Goal: Task Accomplishment & Management: Complete application form

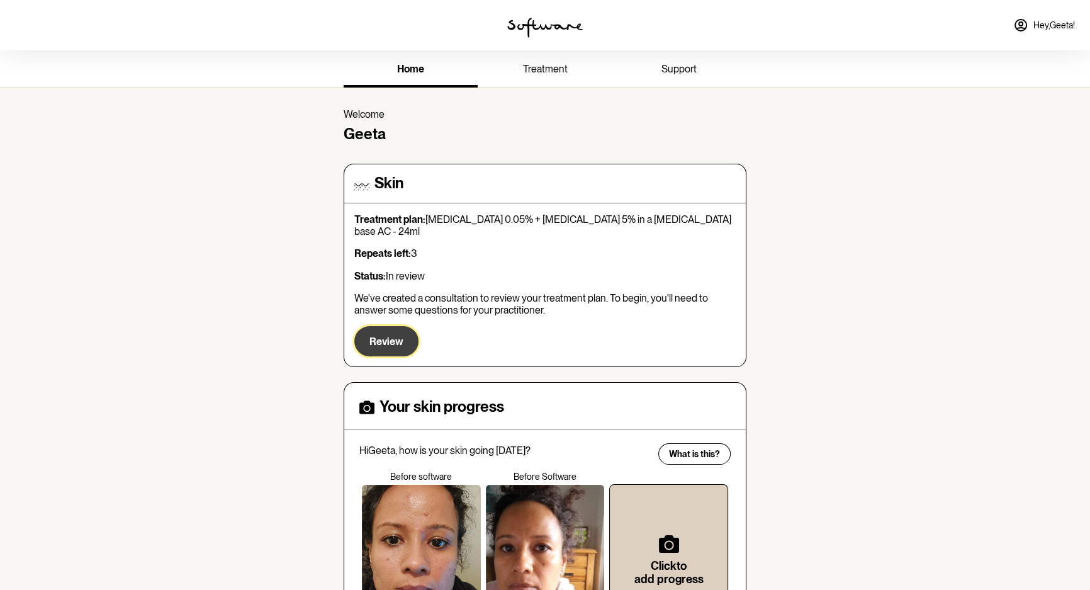
click at [392, 335] on span "Review" at bounding box center [386, 341] width 34 height 12
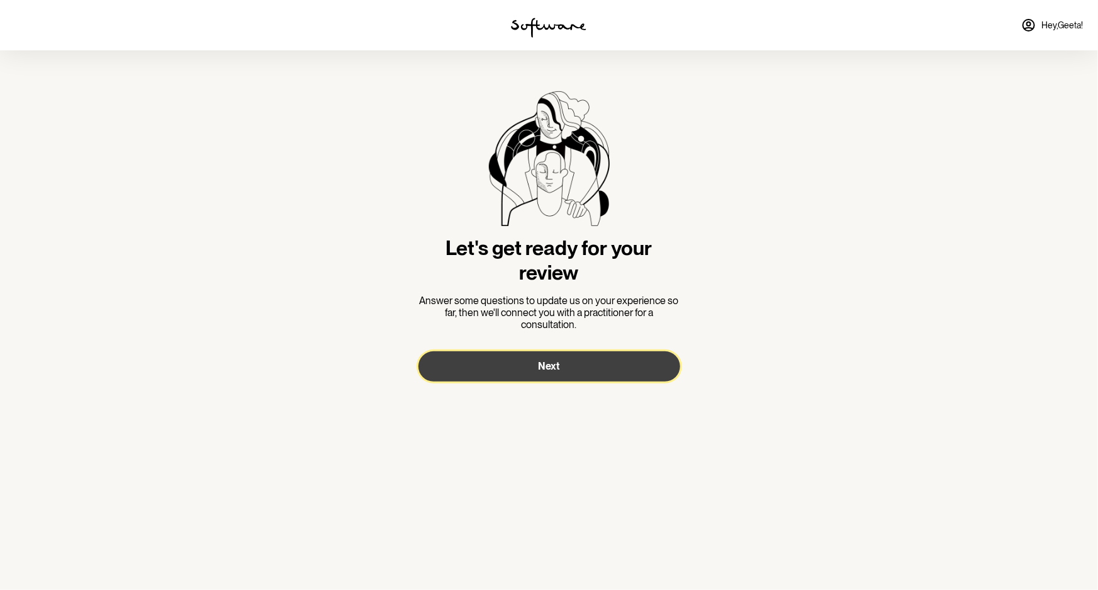
click at [561, 371] on button "Next" at bounding box center [549, 366] width 262 height 30
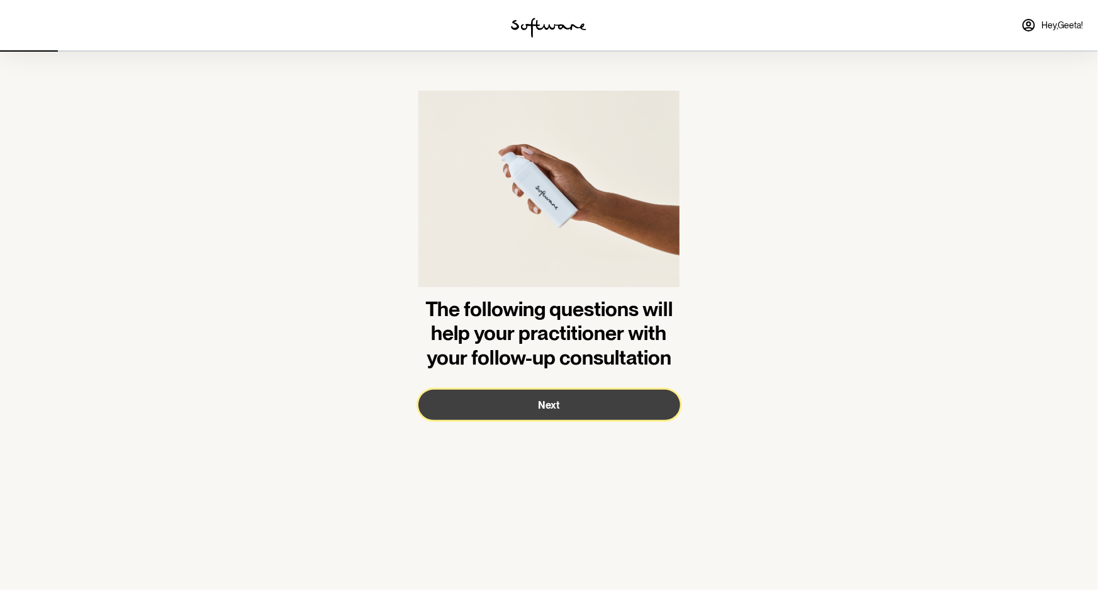
click at [590, 418] on button "Next" at bounding box center [549, 404] width 262 height 30
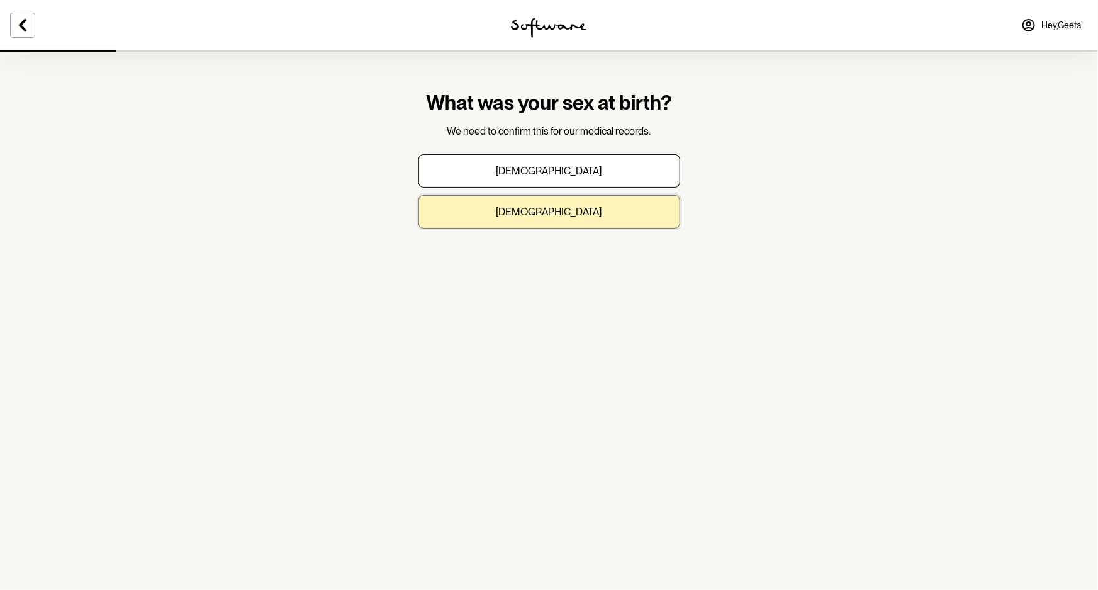
click at [574, 216] on button "[DEMOGRAPHIC_DATA]" at bounding box center [549, 211] width 262 height 33
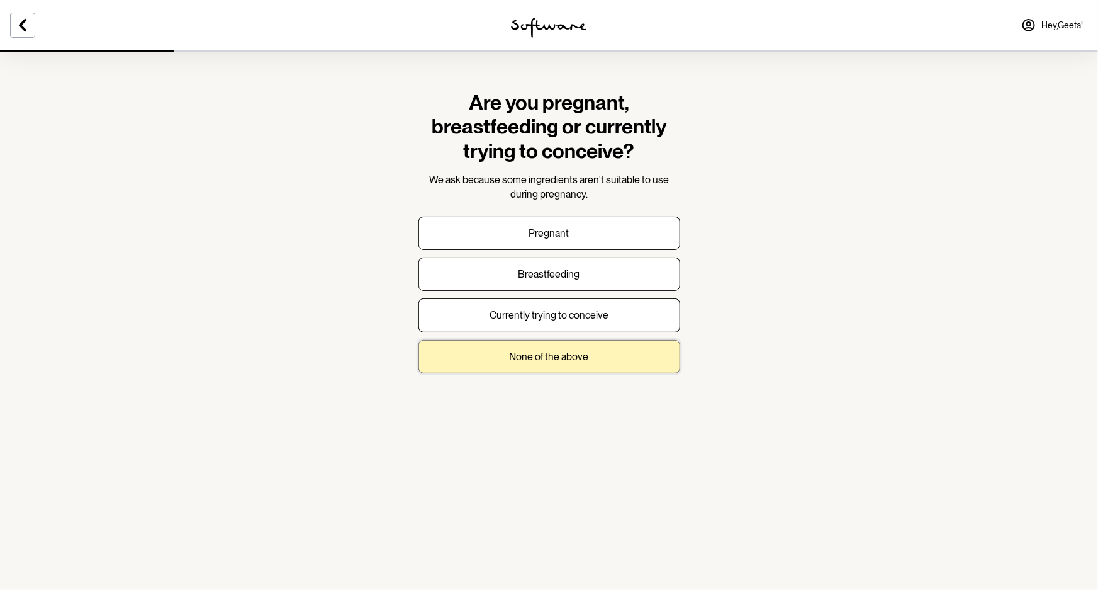
click at [639, 362] on button "None of the above" at bounding box center [549, 356] width 262 height 33
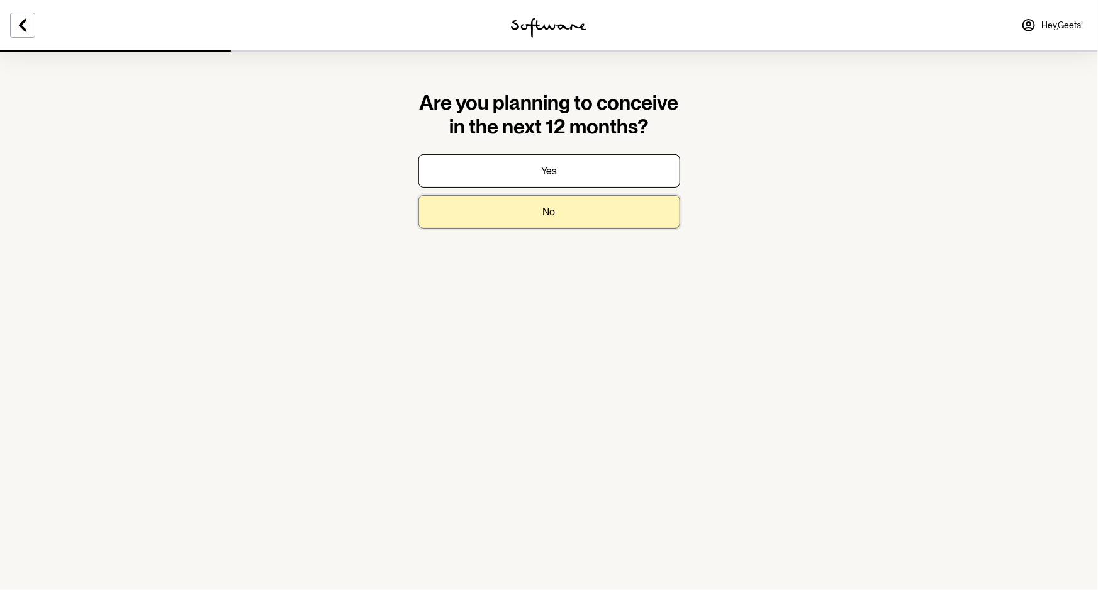
click at [597, 218] on button "No" at bounding box center [549, 211] width 262 height 33
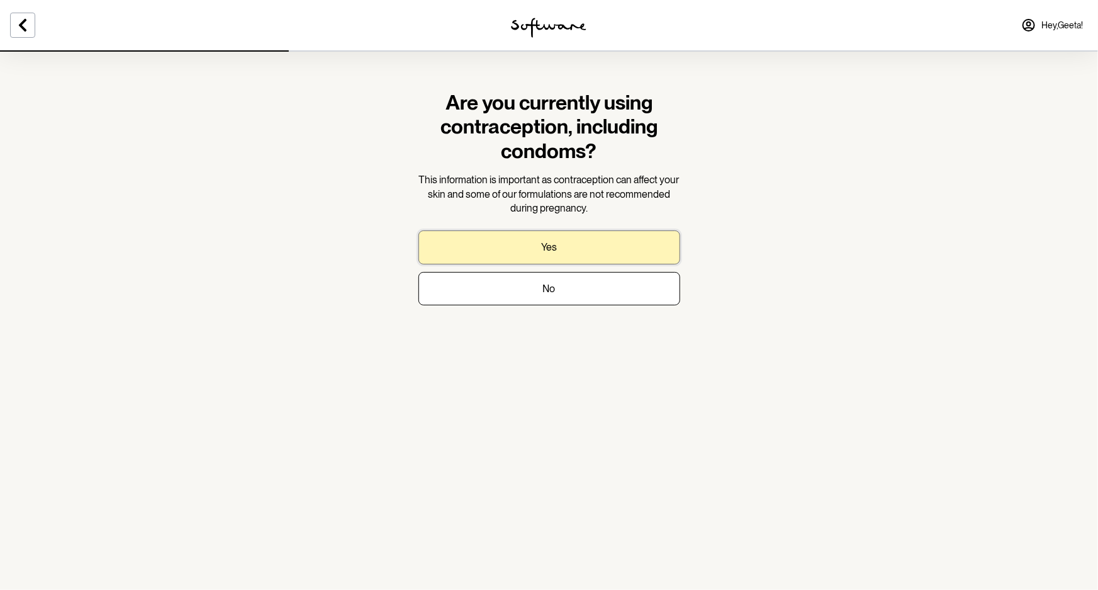
click at [622, 252] on button "Yes" at bounding box center [549, 246] width 262 height 33
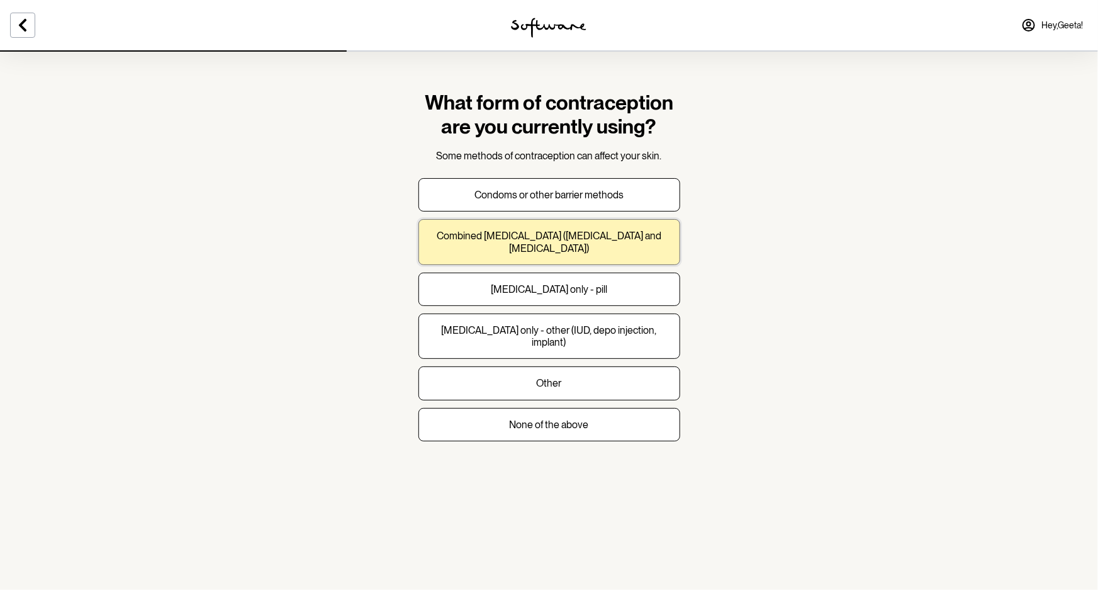
click at [631, 250] on p "Combined [MEDICAL_DATA] ([MEDICAL_DATA] and [MEDICAL_DATA])" at bounding box center [549, 242] width 240 height 24
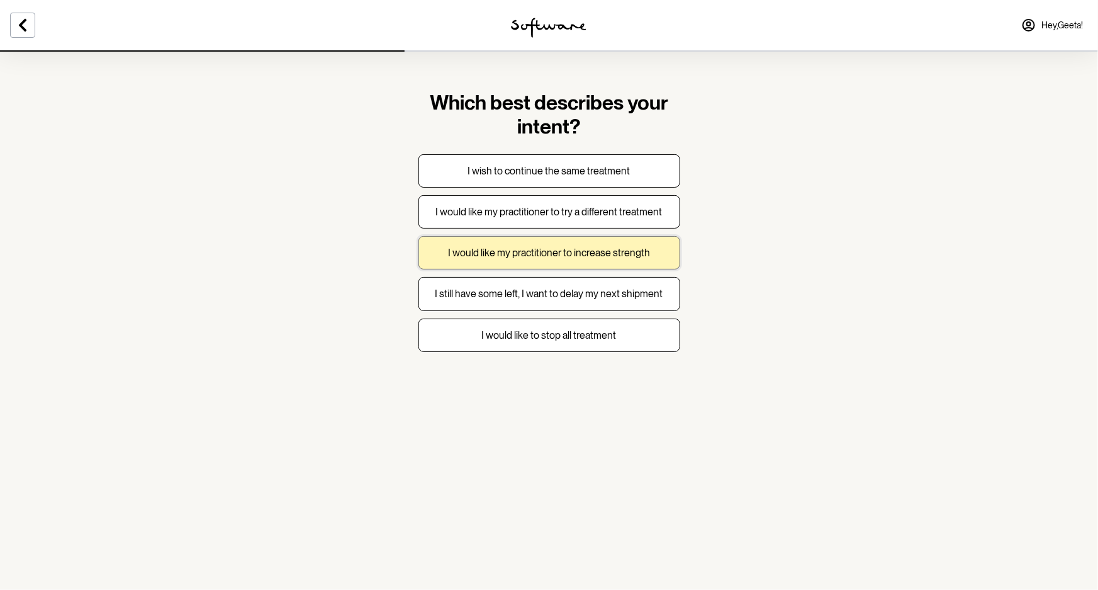
click at [596, 252] on p "I would like my practitioner to increase strength" at bounding box center [549, 253] width 202 height 12
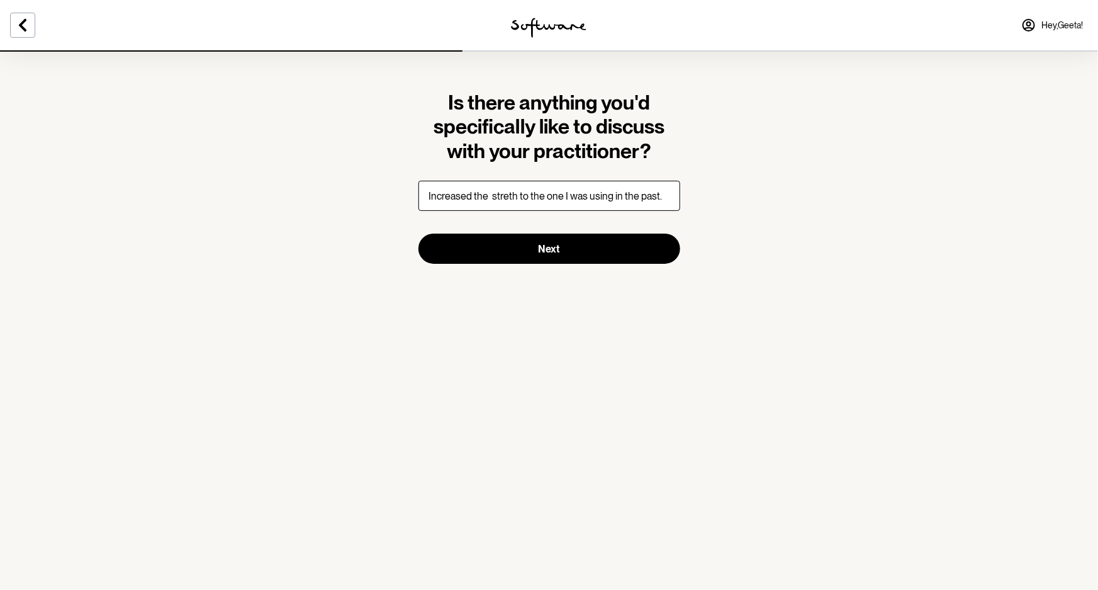
click at [506, 195] on input "Increased the streth to the one I was using in the past." at bounding box center [549, 196] width 262 height 30
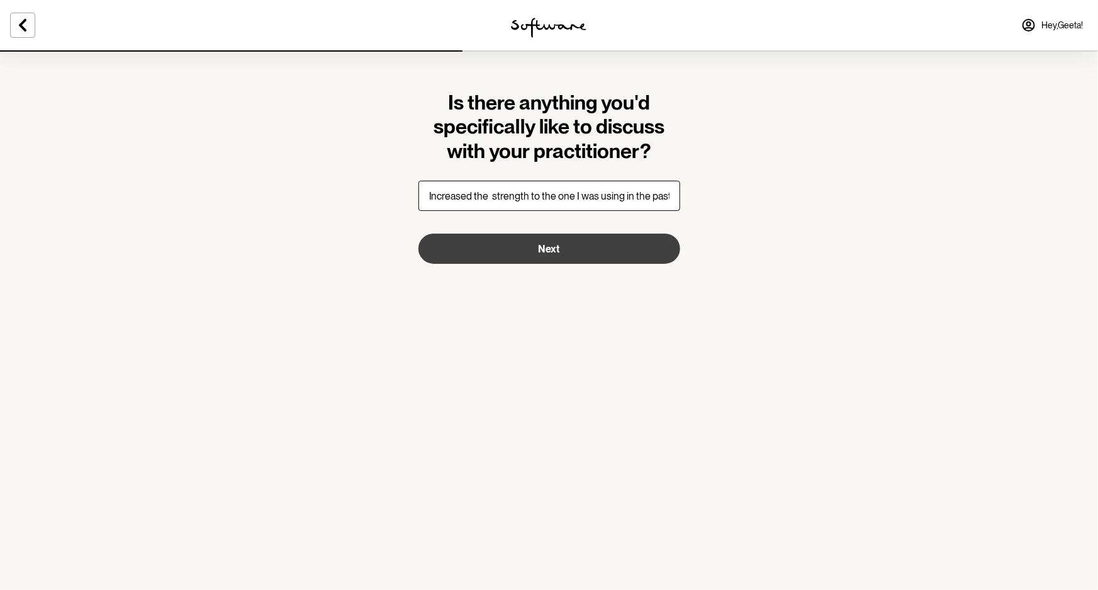
type input "Increased the strength to the one I was using in the past."
click at [591, 251] on button "Next" at bounding box center [549, 248] width 262 height 30
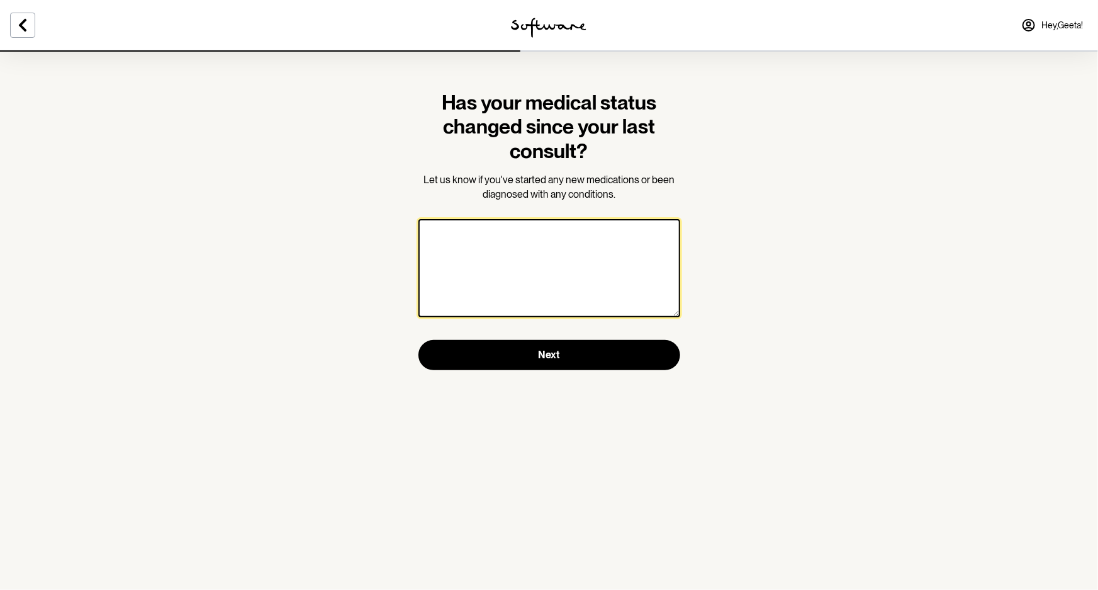
click at [592, 274] on textarea at bounding box center [549, 268] width 262 height 98
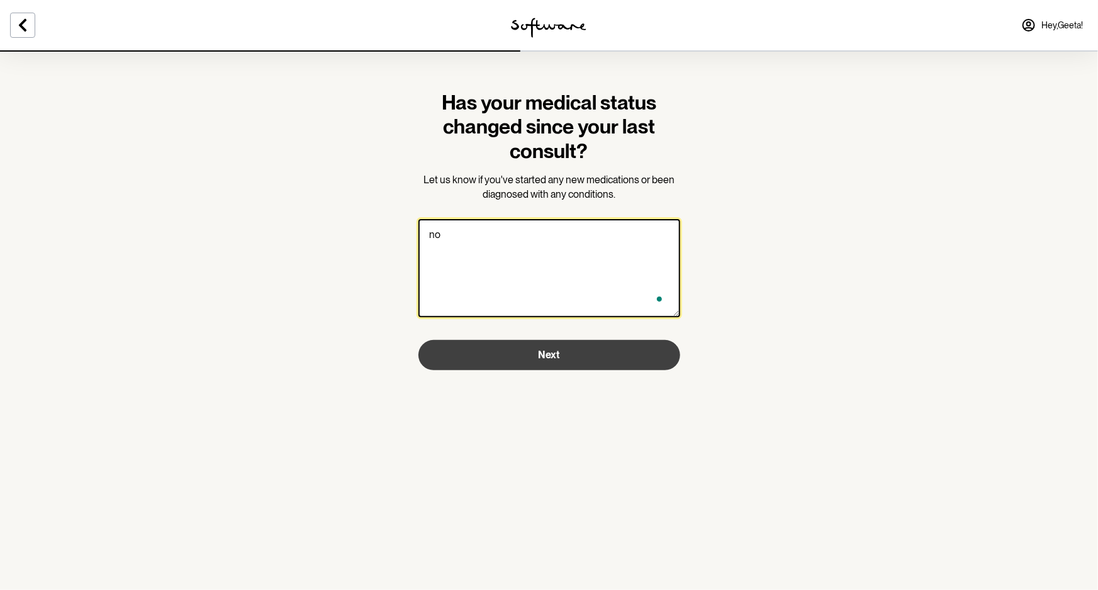
type textarea "no"
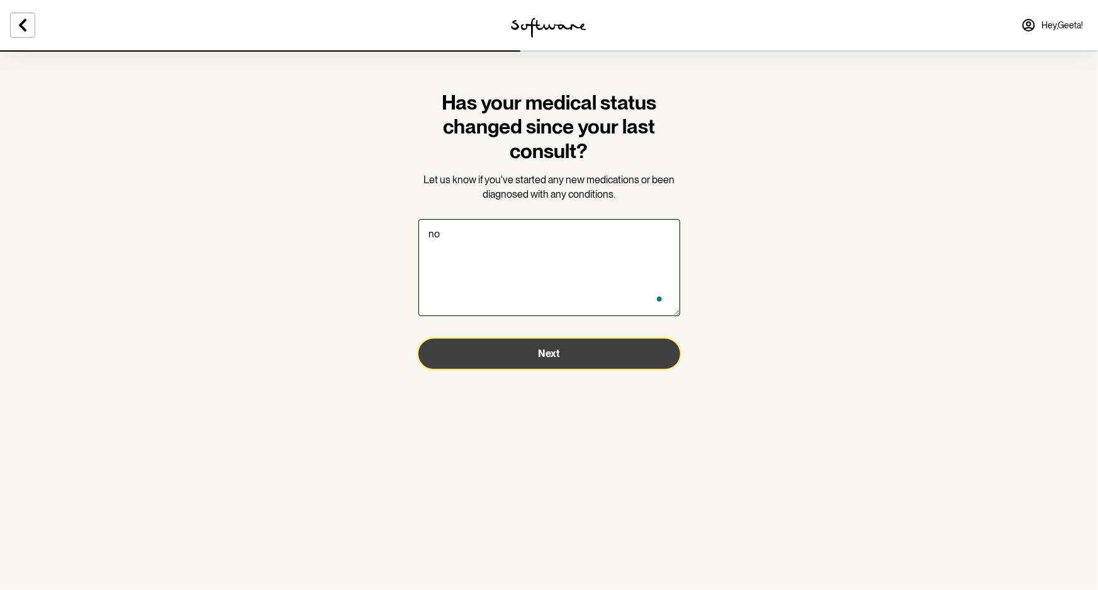
click at [610, 350] on button "Next" at bounding box center [549, 354] width 262 height 30
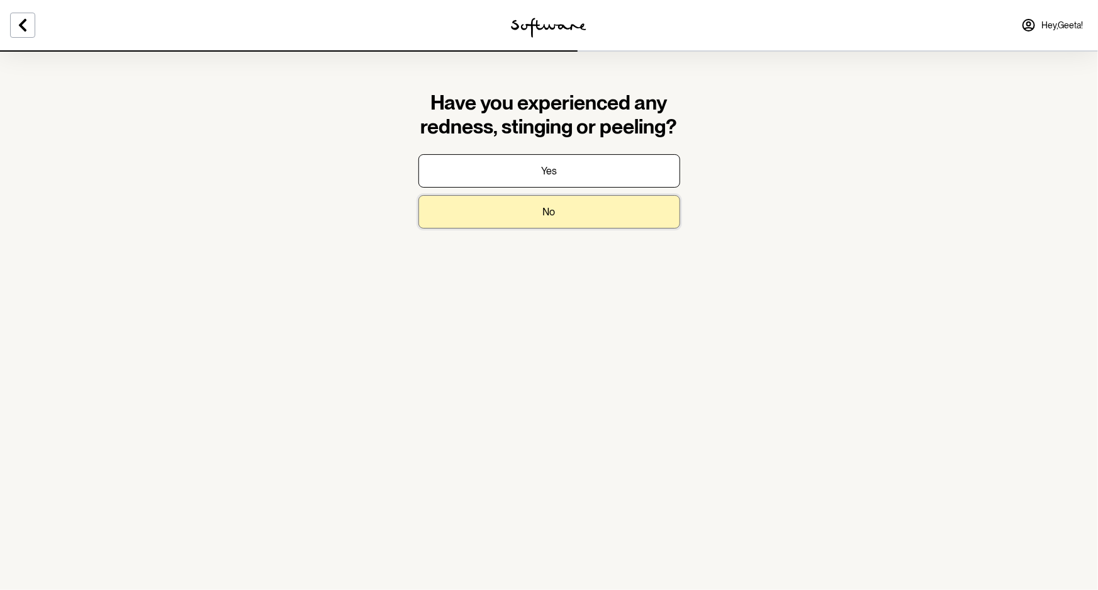
click at [568, 218] on button "No" at bounding box center [549, 211] width 262 height 33
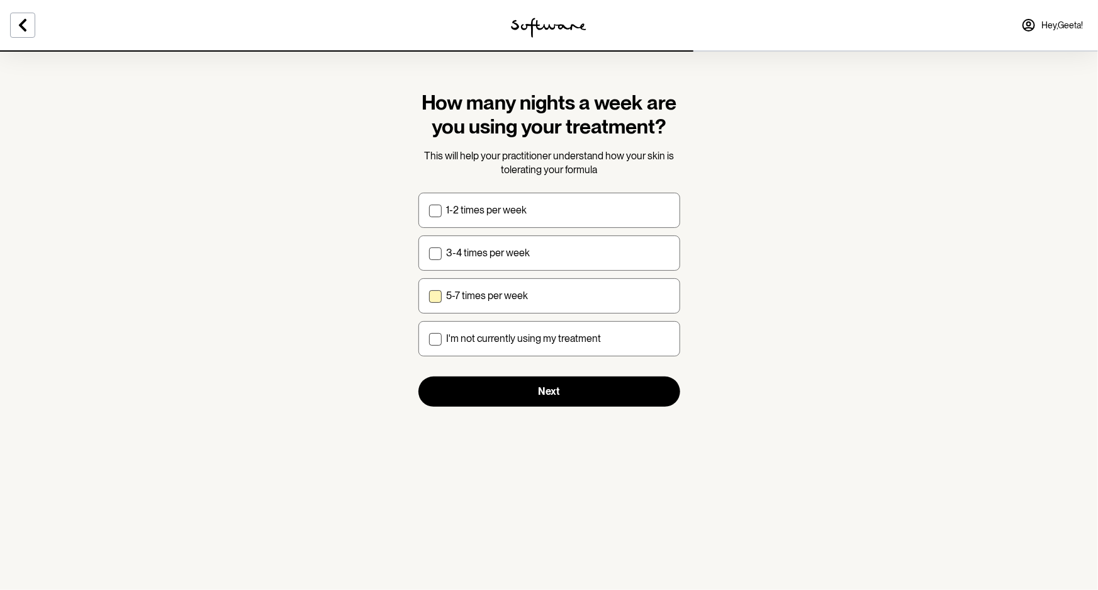
click at [567, 299] on div "5-7 times per week" at bounding box center [558, 295] width 223 height 12
click at [429, 296] on input "5-7 times per week" at bounding box center [428, 295] width 1 height 1
checkbox input "true"
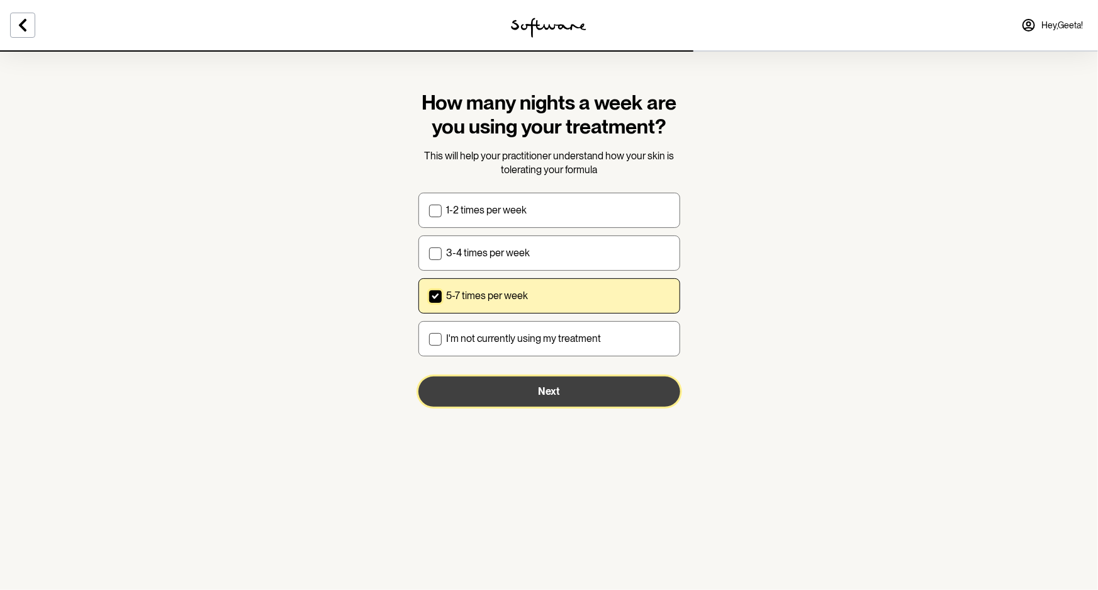
click at [580, 403] on button "Next" at bounding box center [549, 391] width 262 height 30
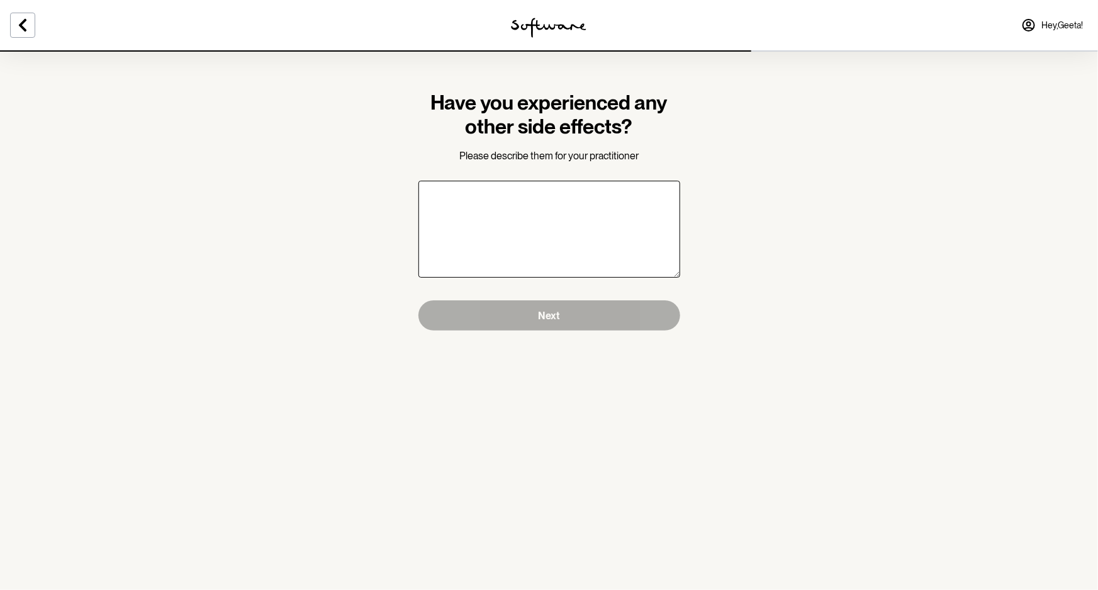
click at [540, 296] on form "Have you experienced any other side effects? Please describe them for your prac…" at bounding box center [549, 211] width 262 height 240
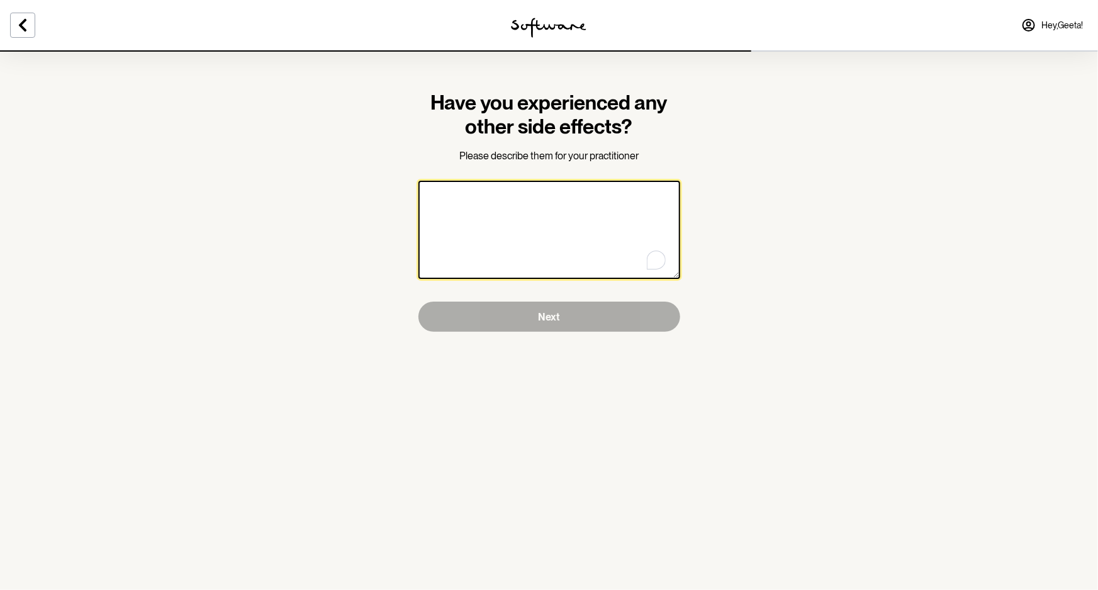
click at [529, 242] on textarea "To enrich screen reader interactions, please activate Accessibility in Grammarl…" at bounding box center [549, 230] width 262 height 98
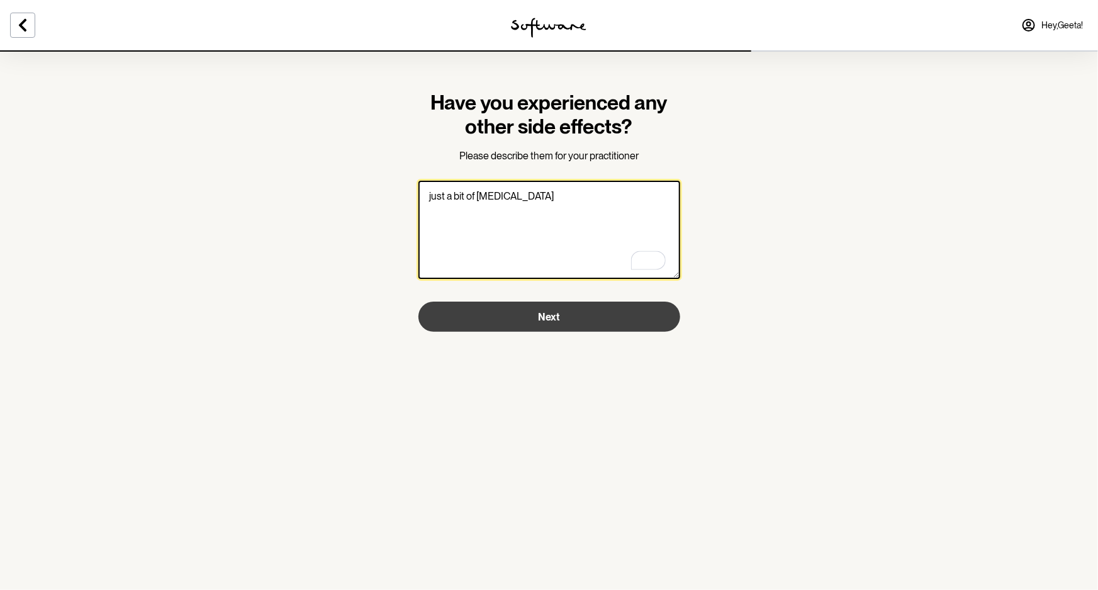
type textarea "just a bit of [MEDICAL_DATA]"
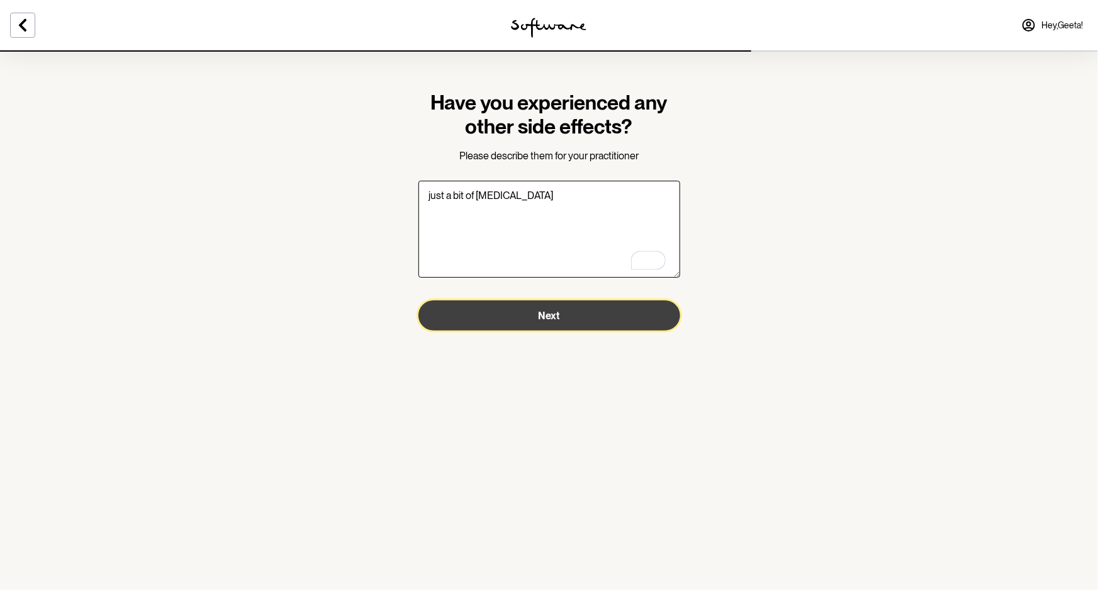
click at [559, 327] on button "Next" at bounding box center [549, 315] width 262 height 30
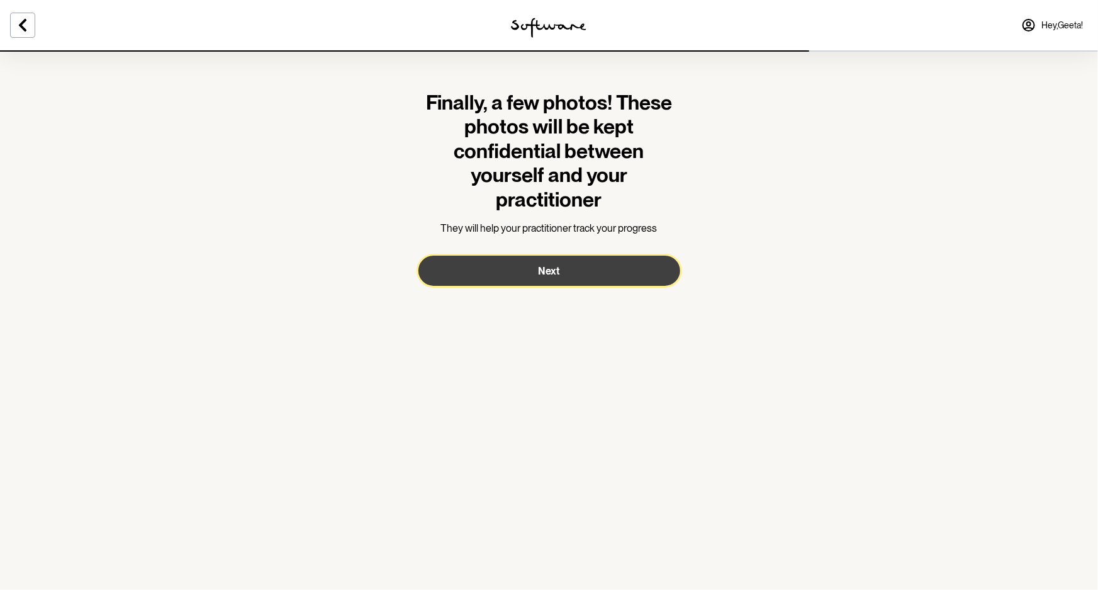
click at [571, 283] on button "Next" at bounding box center [549, 270] width 262 height 30
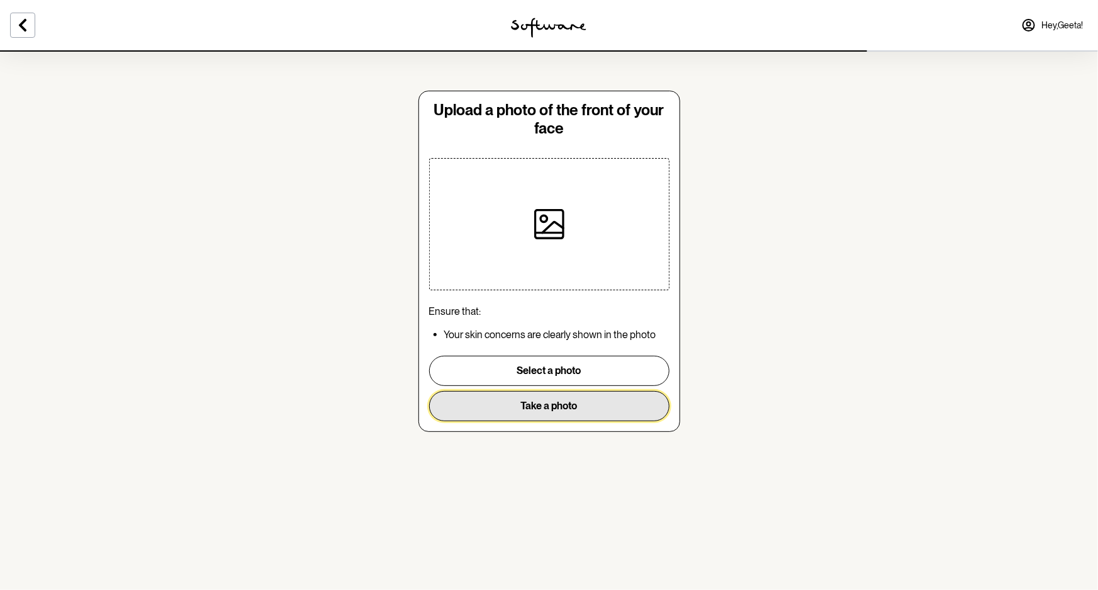
click at [605, 400] on button "Take a photo" at bounding box center [549, 406] width 240 height 30
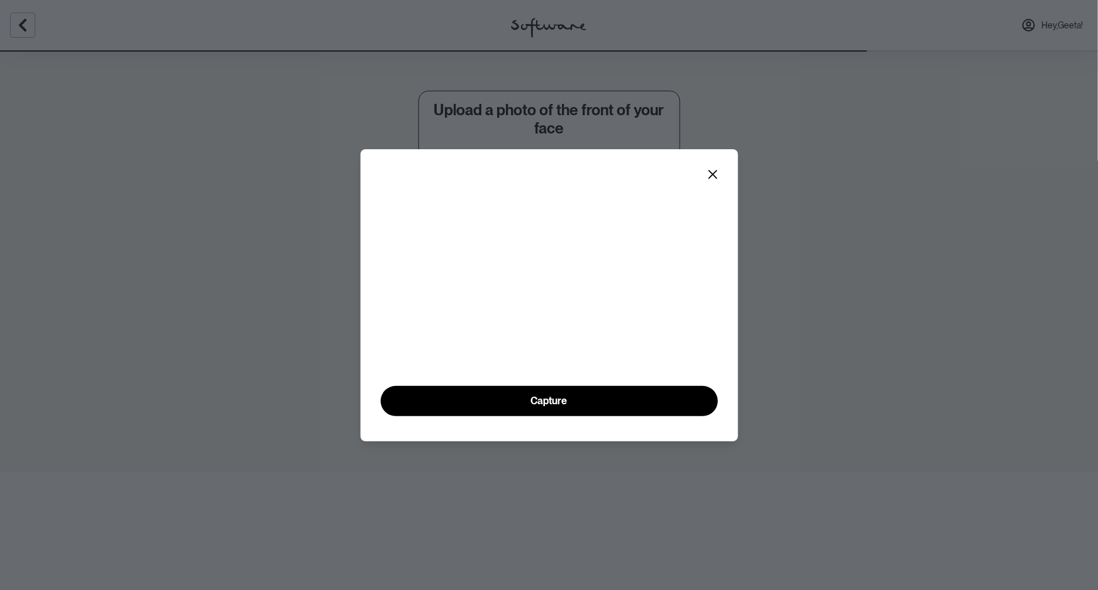
drag, startPoint x: 566, startPoint y: 134, endPoint x: 556, endPoint y: 209, distance: 75.5
click at [556, 209] on section "Capture" at bounding box center [550, 295] width 378 height 292
click at [719, 164] on button "Close" at bounding box center [713, 174] width 20 height 20
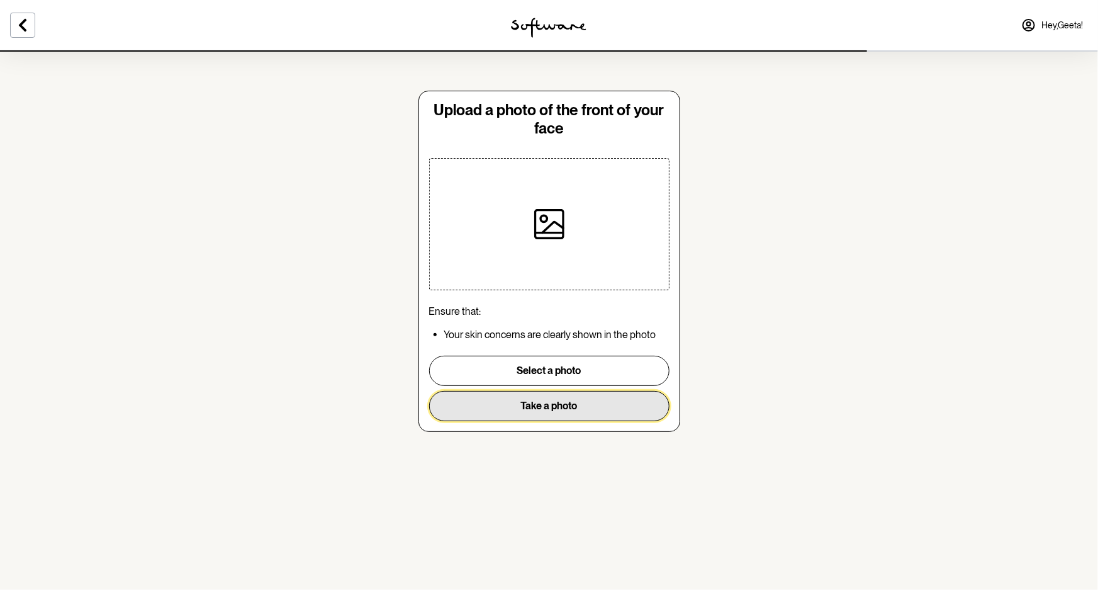
click at [571, 404] on button "Take a photo" at bounding box center [549, 406] width 240 height 30
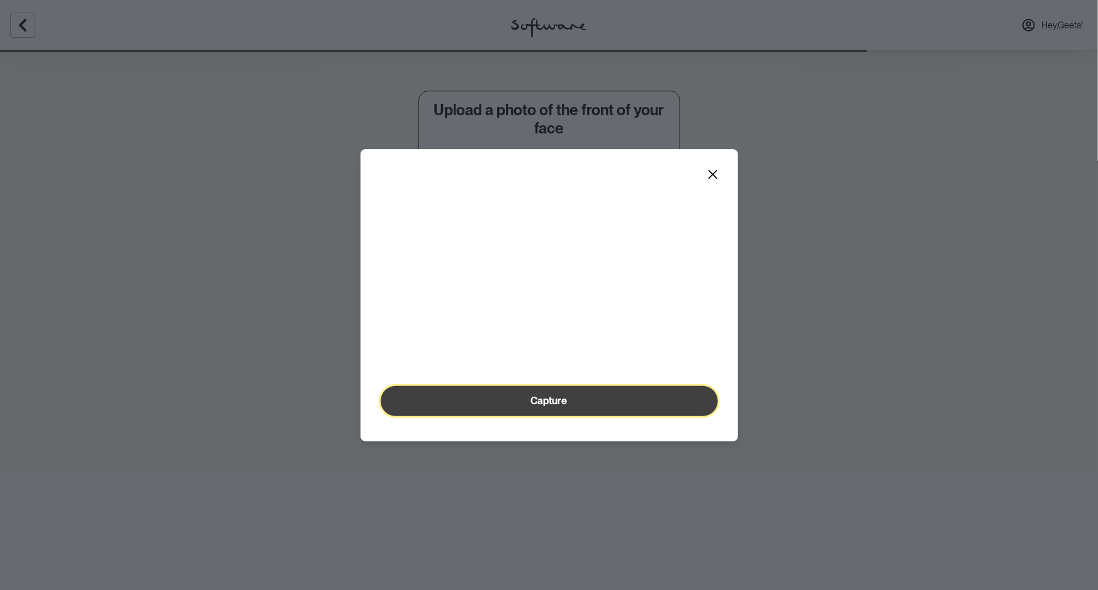
click at [561, 406] on span "Capture" at bounding box center [549, 400] width 36 height 12
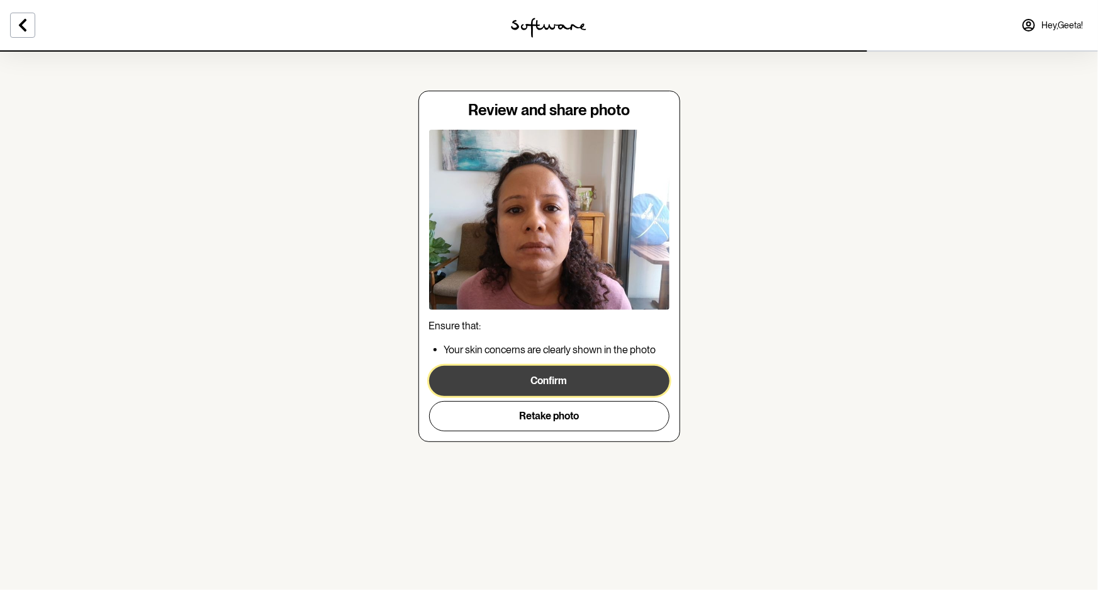
click at [578, 379] on button "Confirm" at bounding box center [549, 381] width 240 height 30
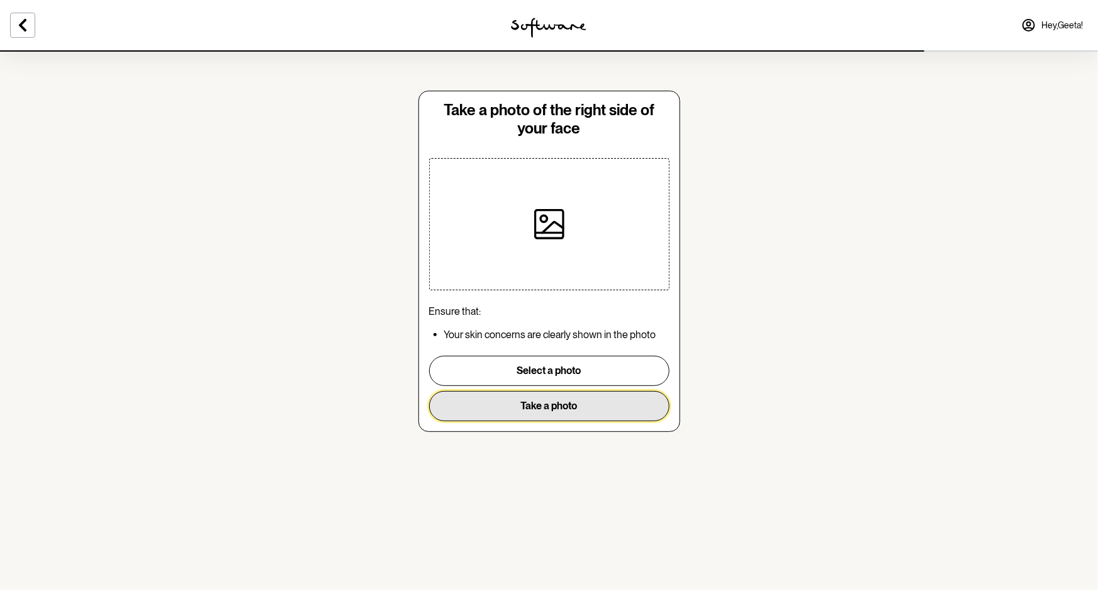
click at [601, 410] on button "Take a photo" at bounding box center [549, 406] width 240 height 30
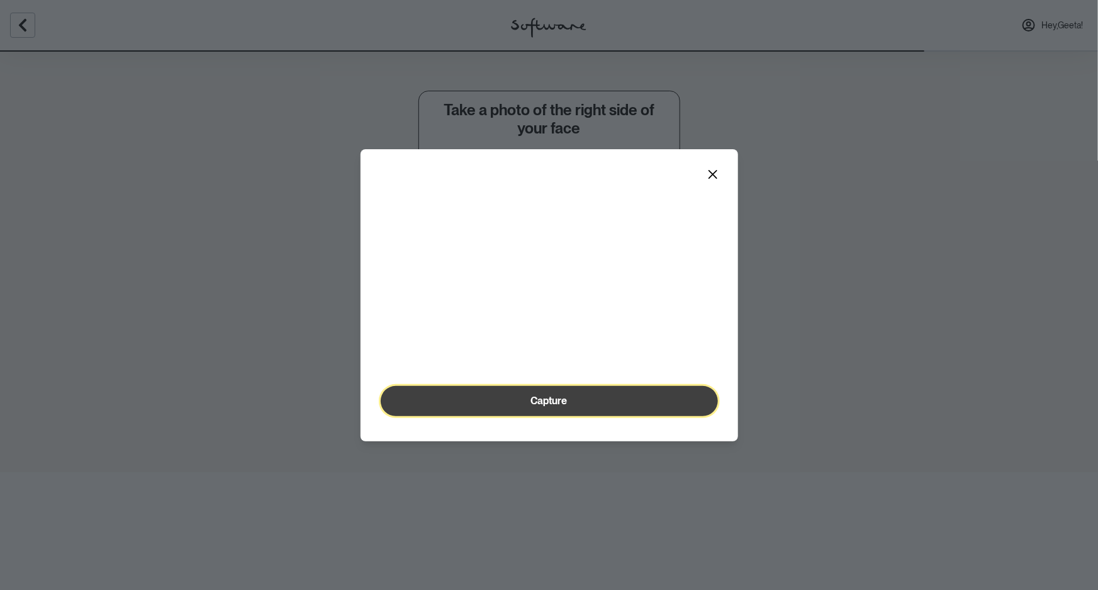
click at [596, 416] on button "Capture" at bounding box center [549, 401] width 337 height 30
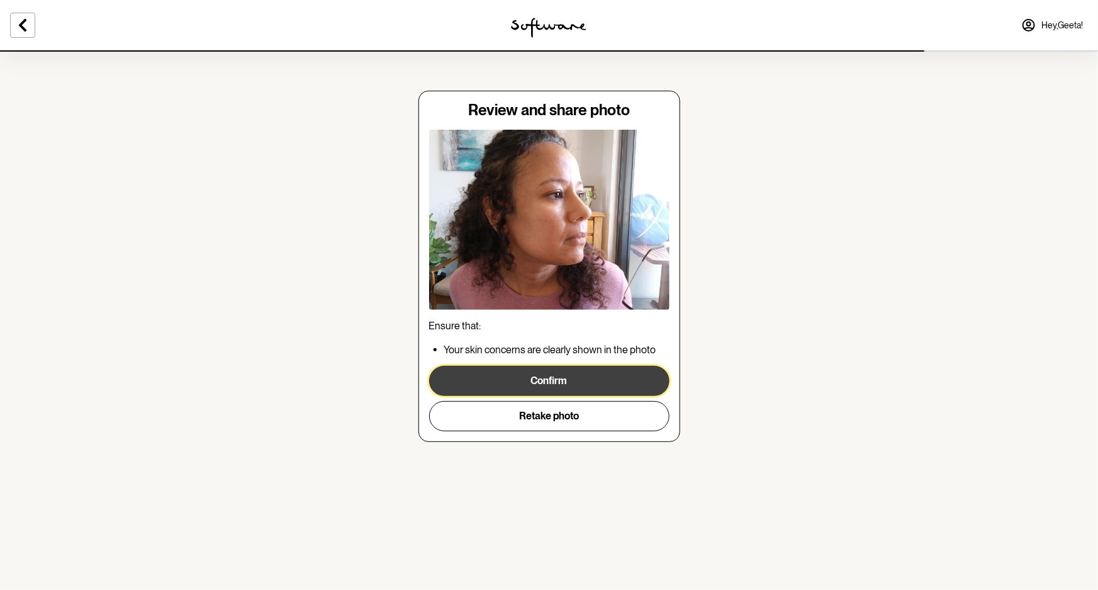
click at [575, 374] on button "Confirm" at bounding box center [549, 381] width 240 height 30
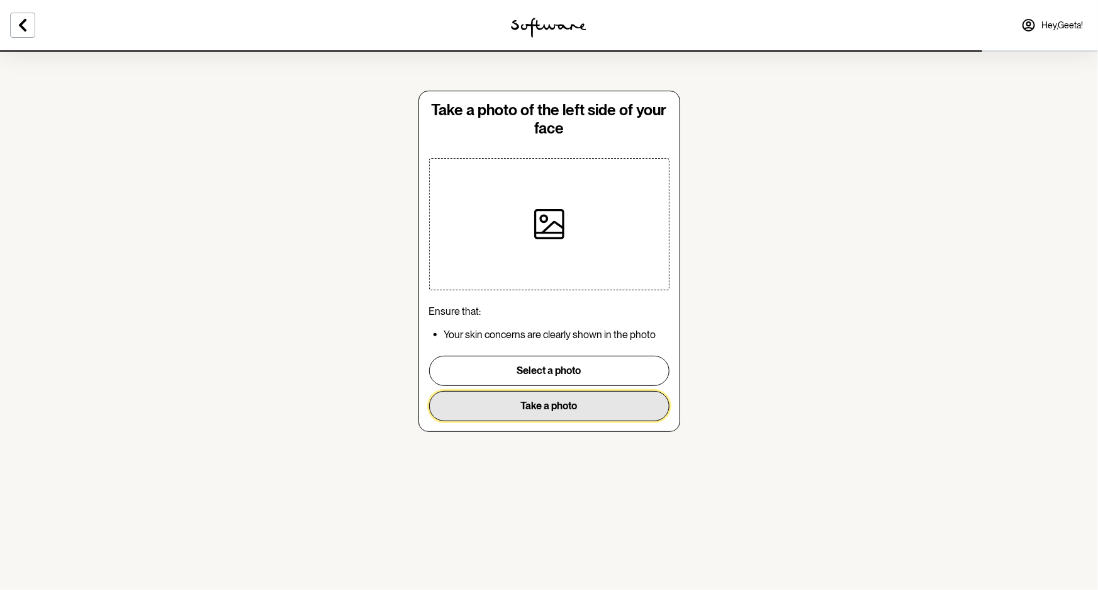
click at [617, 400] on button "Take a photo" at bounding box center [549, 406] width 240 height 30
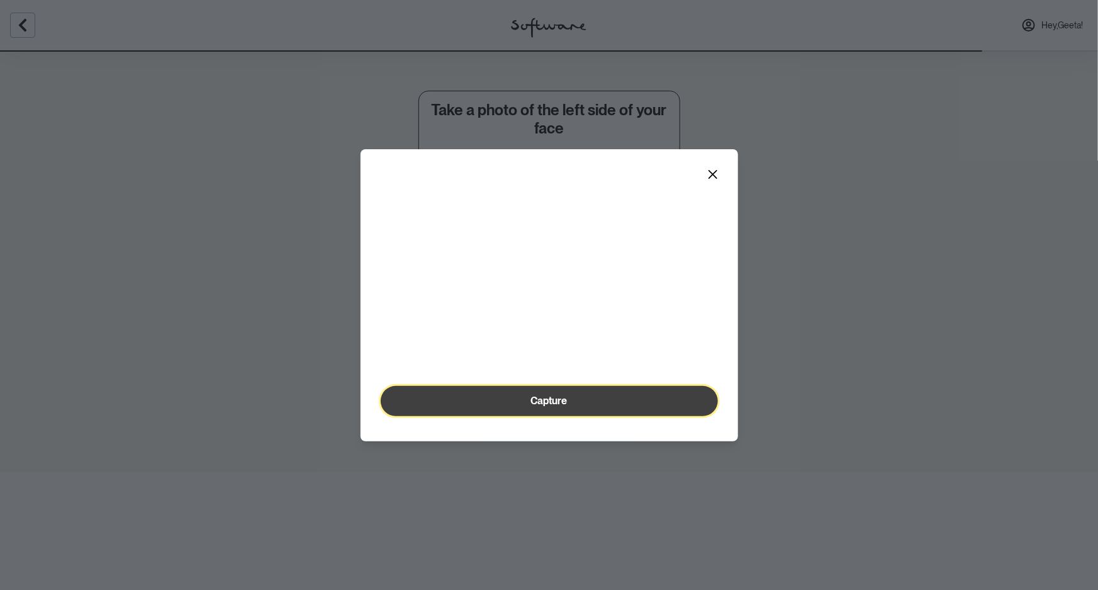
click at [607, 416] on button "Capture" at bounding box center [549, 401] width 337 height 30
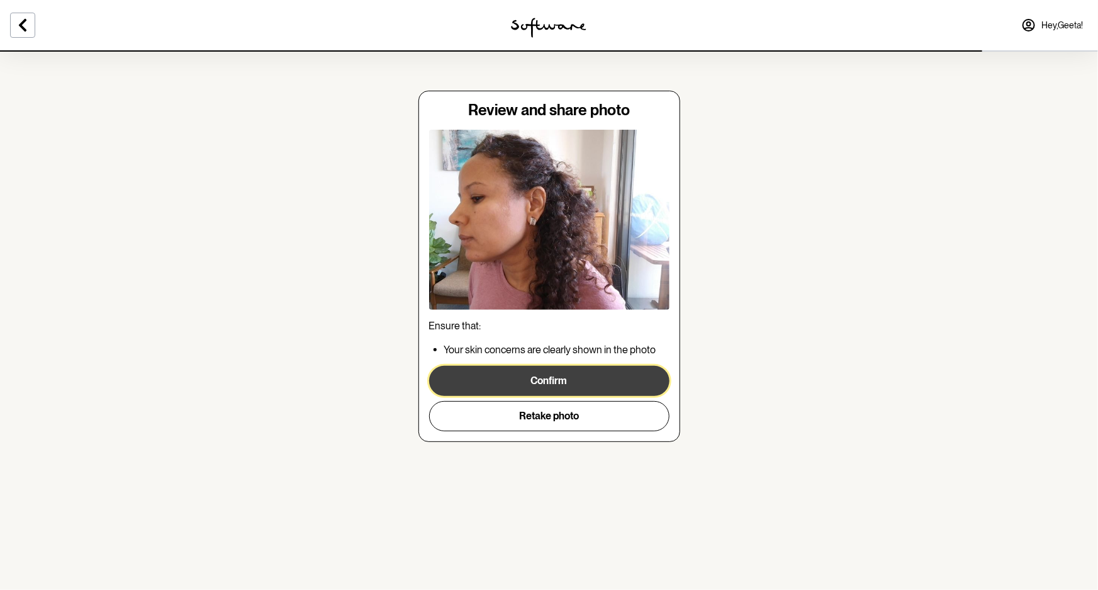
click at [590, 378] on button "Confirm" at bounding box center [549, 381] width 240 height 30
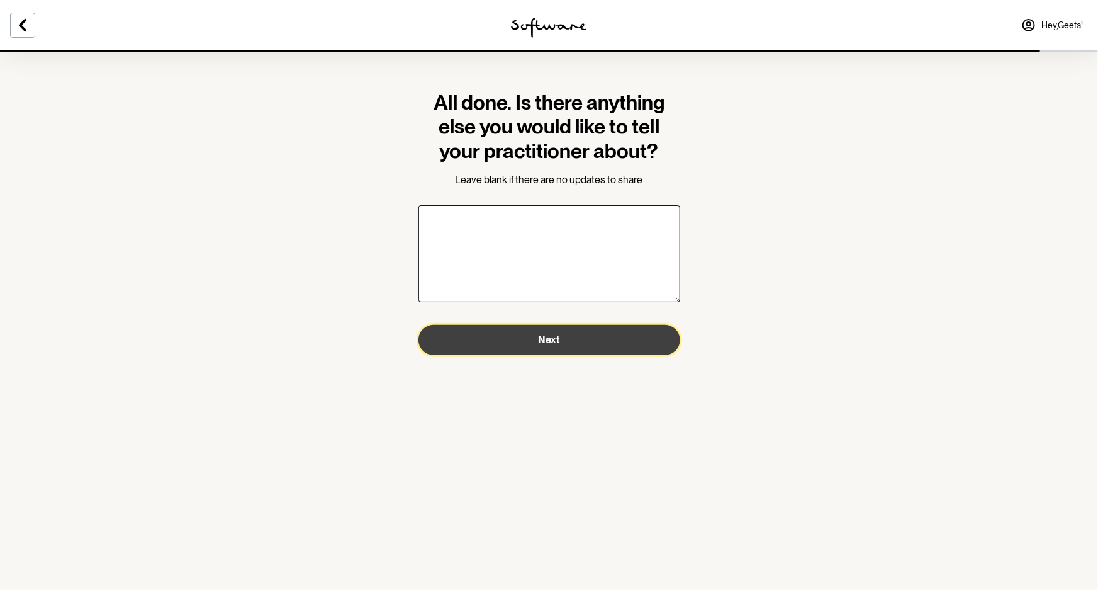
click at [558, 339] on span "Next" at bounding box center [549, 339] width 21 height 12
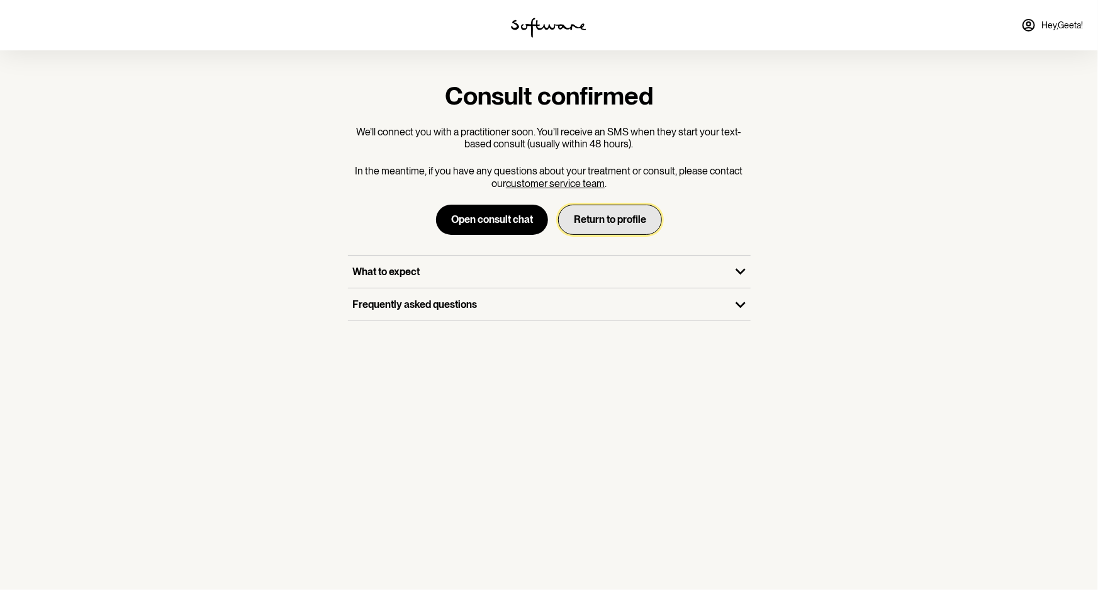
click at [594, 220] on button "Return to profile" at bounding box center [610, 219] width 104 height 30
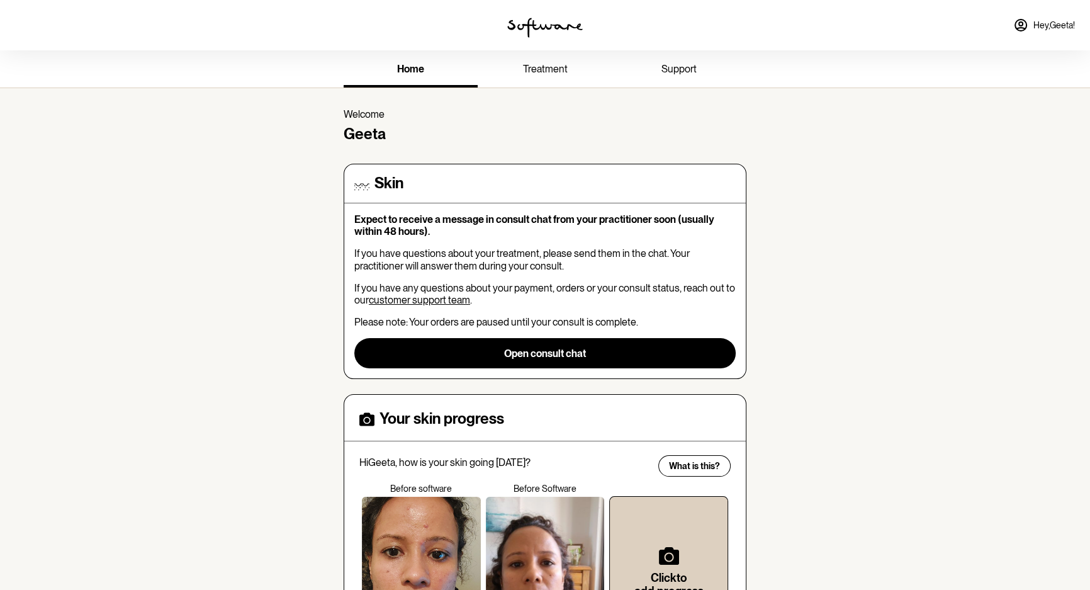
click at [538, 64] on span "treatment" at bounding box center [544, 69] width 45 height 12
